Goal: Information Seeking & Learning: Check status

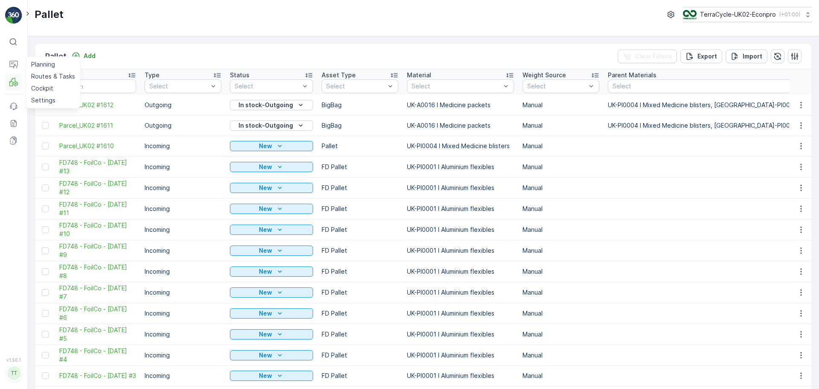
scroll to position [0, 344]
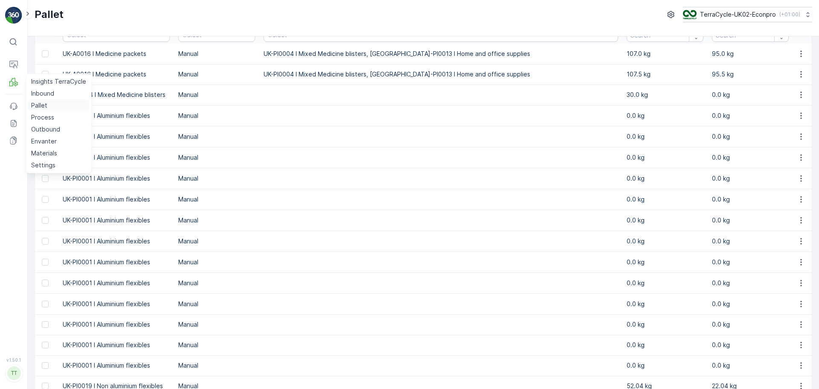
click at [41, 107] on p "Pallet" at bounding box center [39, 105] width 16 height 9
click at [40, 116] on p "Process" at bounding box center [42, 117] width 23 height 9
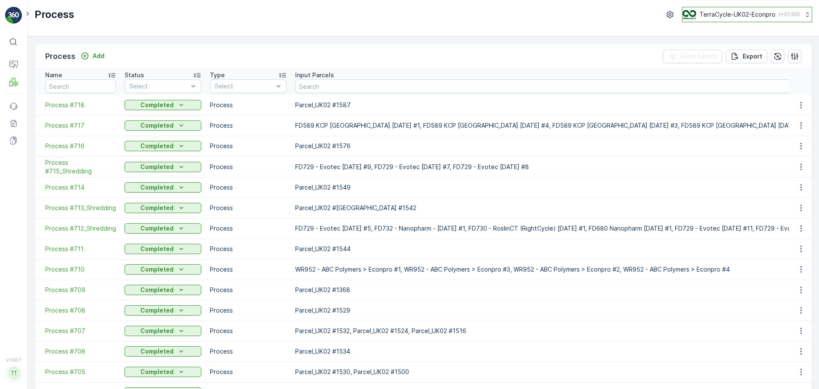
click at [747, 22] on button "TerraCycle-UK02-Econpro ( +01:00 )" at bounding box center [747, 14] width 130 height 15
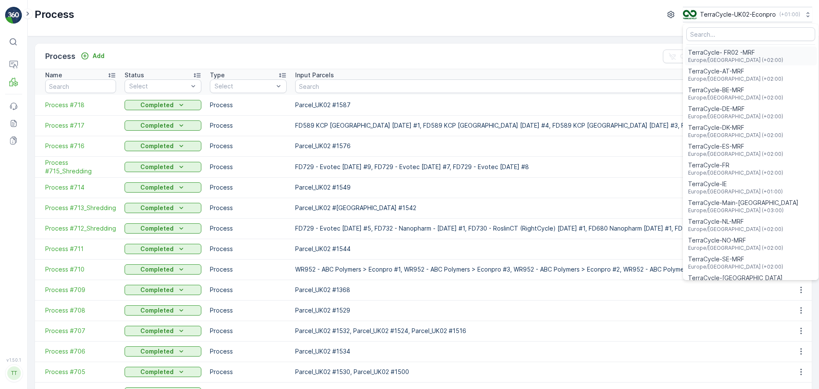
click at [751, 60] on div "TerraCycle- FR02 -MRF Europe/Paris (+02:00)" at bounding box center [751, 56] width 132 height 19
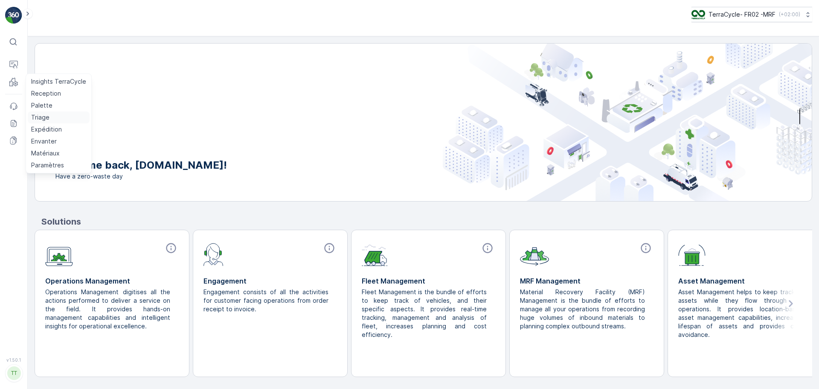
click at [41, 114] on p "Triage" at bounding box center [40, 117] width 18 height 9
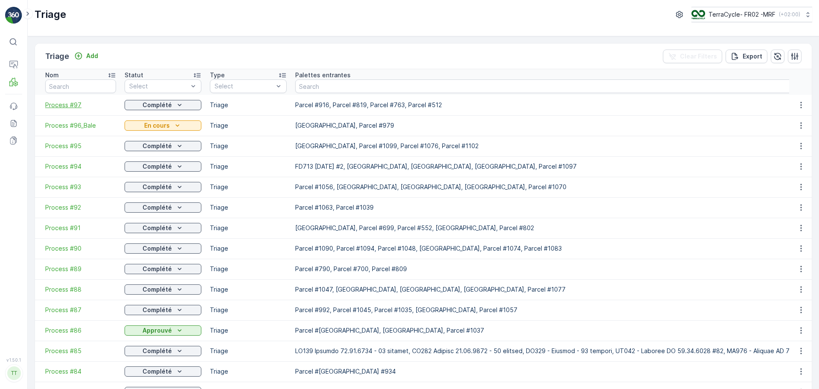
click at [61, 103] on span "Process #97" at bounding box center [80, 105] width 71 height 9
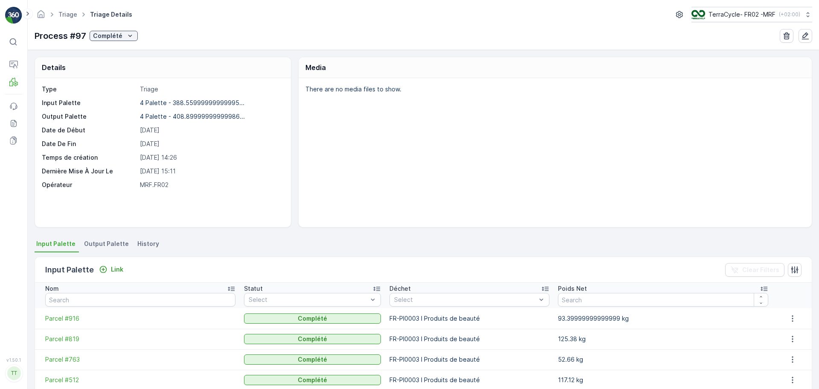
scroll to position [52, 0]
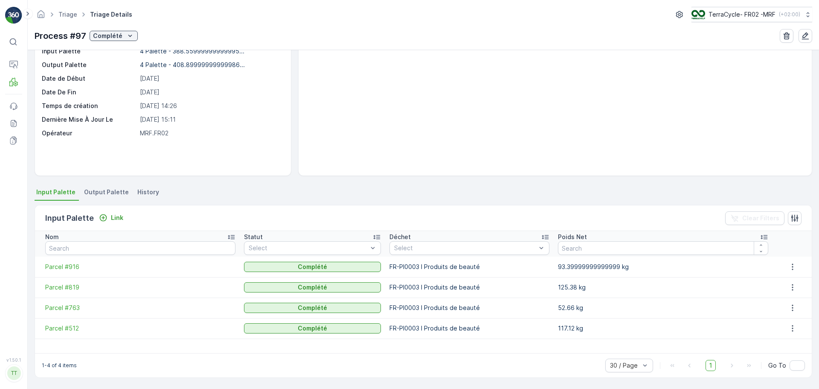
click at [69, 334] on td "Parcel #512" at bounding box center [137, 328] width 205 height 20
click at [65, 326] on span "Parcel #512" at bounding box center [140, 328] width 190 height 9
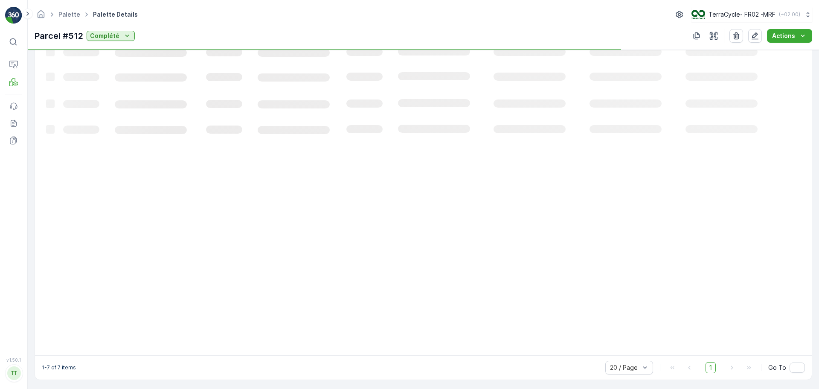
scroll to position [112, 0]
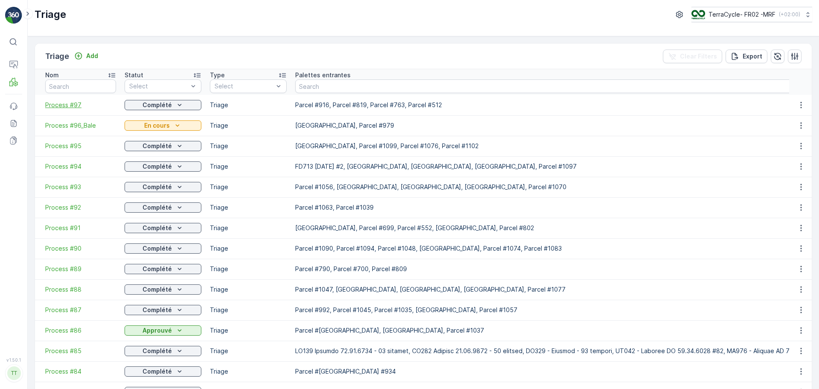
click at [68, 105] on span "Process #97" at bounding box center [80, 105] width 71 height 9
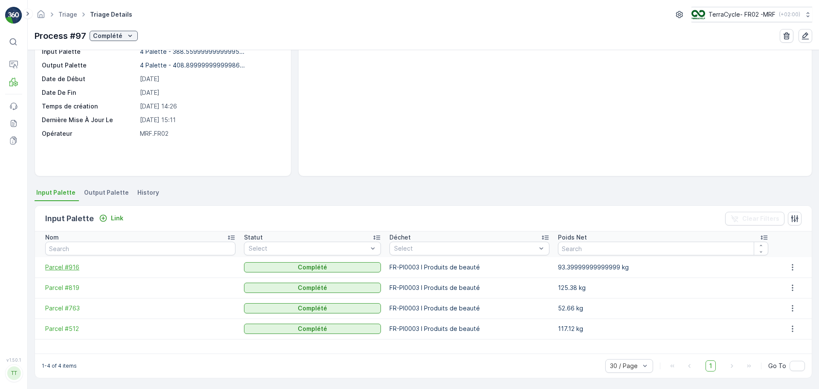
scroll to position [52, 0]
click at [66, 304] on span "Parcel #763" at bounding box center [140, 307] width 190 height 9
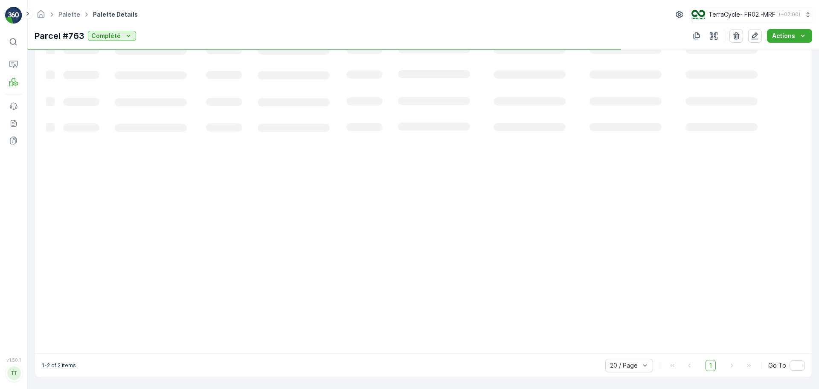
scroll to position [52, 0]
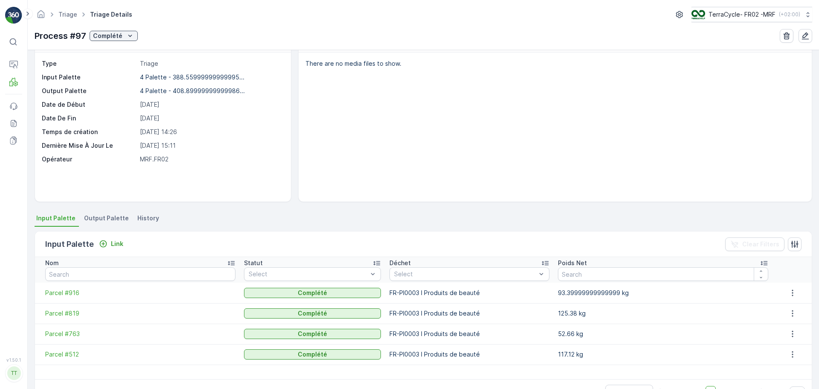
scroll to position [52, 0]
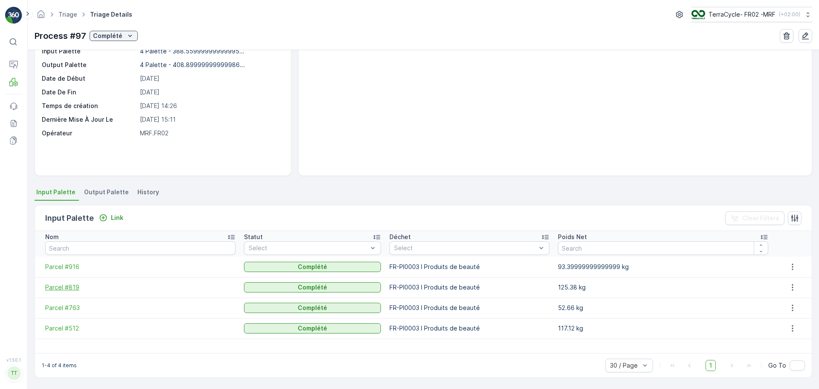
click at [71, 283] on span "Parcel #819" at bounding box center [140, 287] width 190 height 9
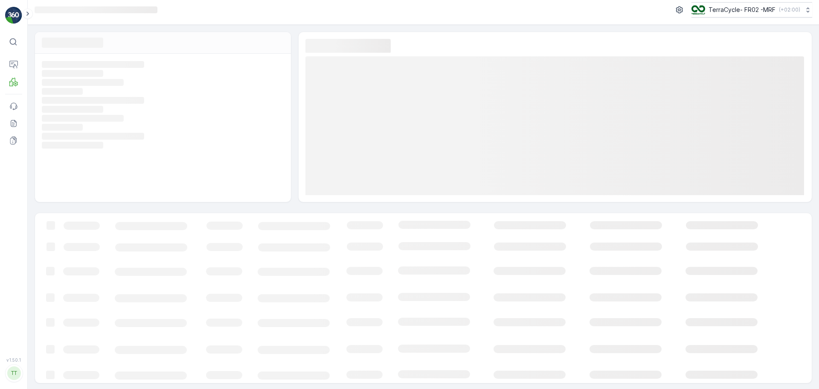
scroll to position [6, 0]
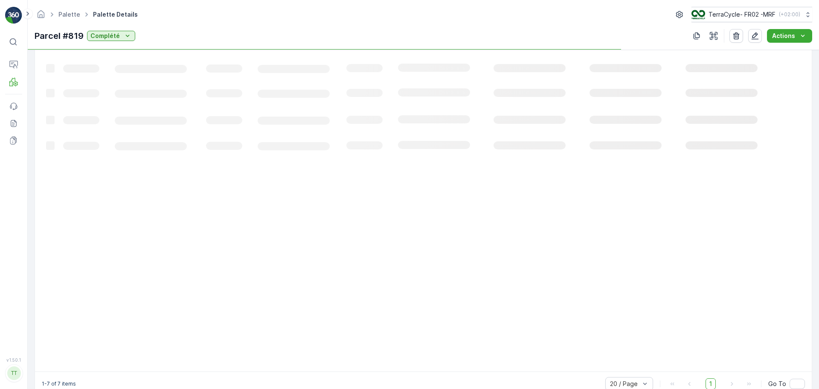
scroll to position [112, 0]
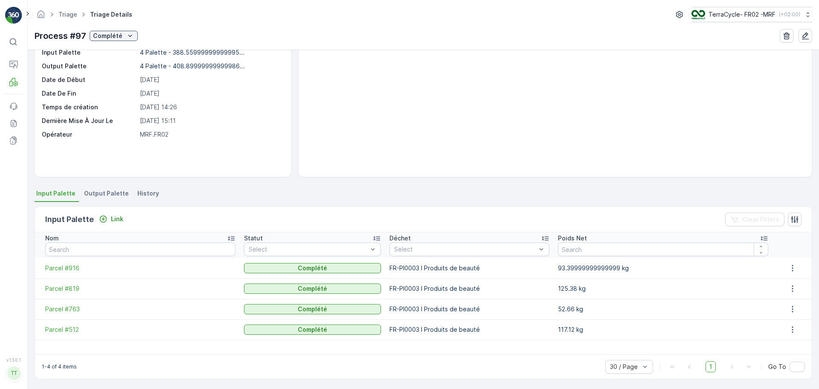
scroll to position [52, 0]
click at [76, 265] on span "Parcel #916" at bounding box center [140, 266] width 190 height 9
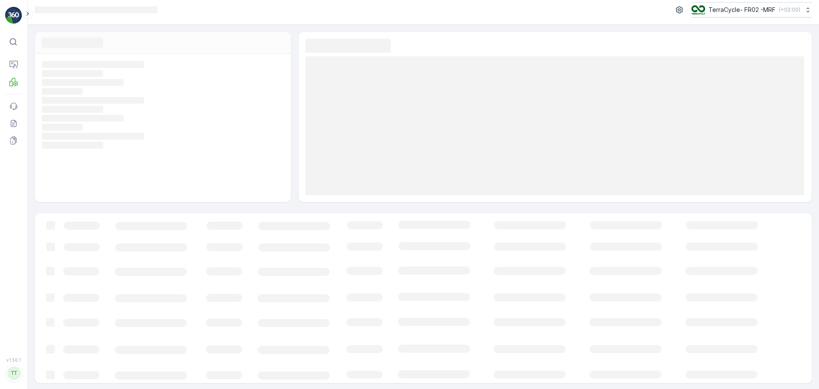
scroll to position [6, 0]
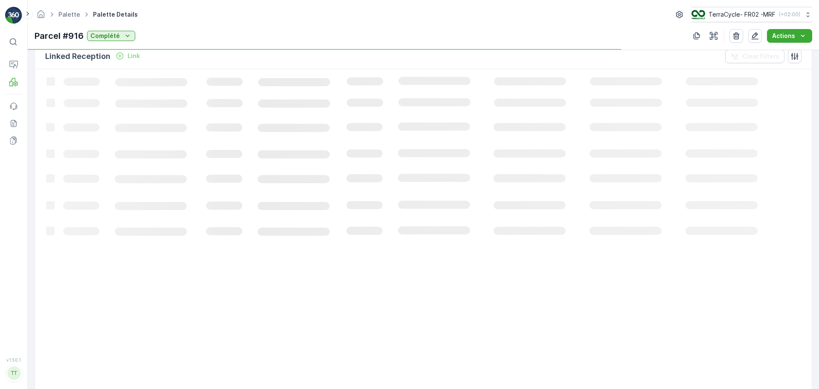
scroll to position [52, 0]
